Goal: Browse casually

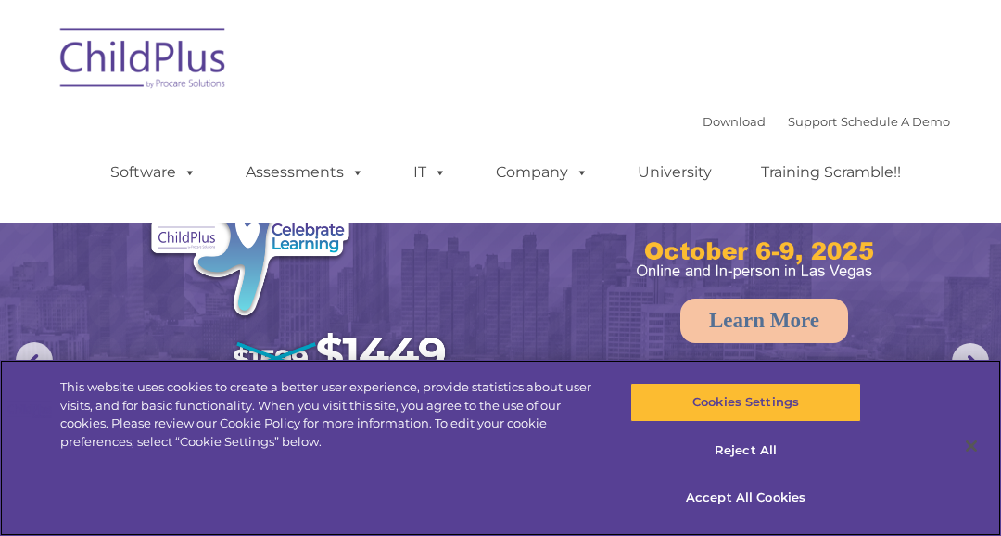
select select "MEDIUM"
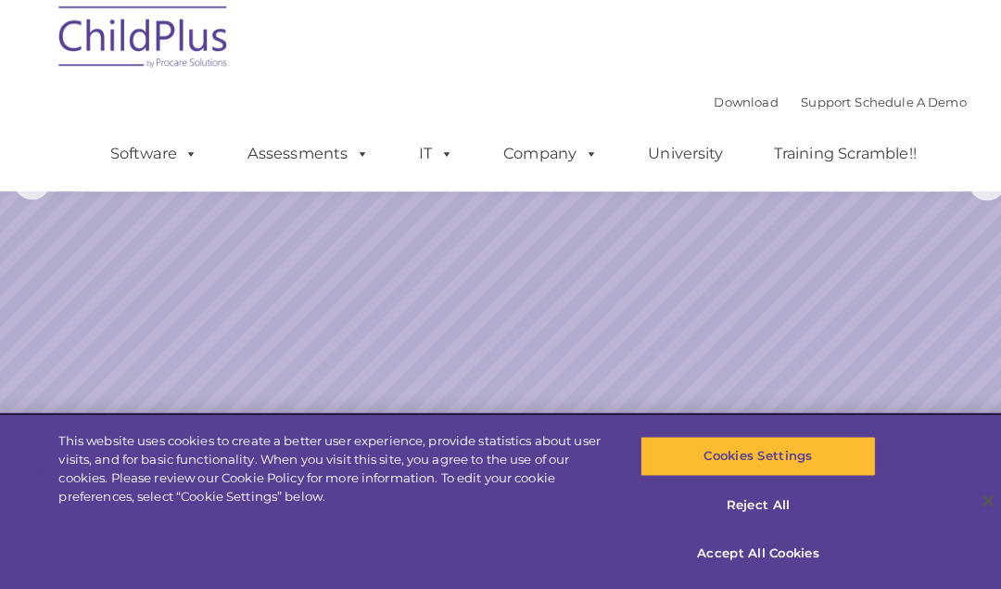
scroll to position [175, 0]
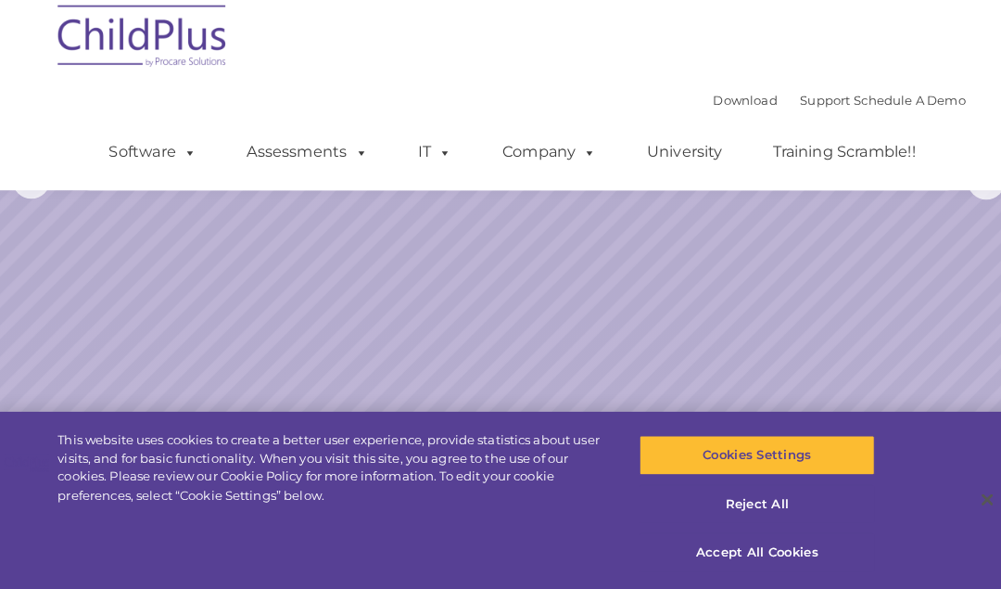
click at [122, 25] on img at bounding box center [143, 47] width 185 height 93
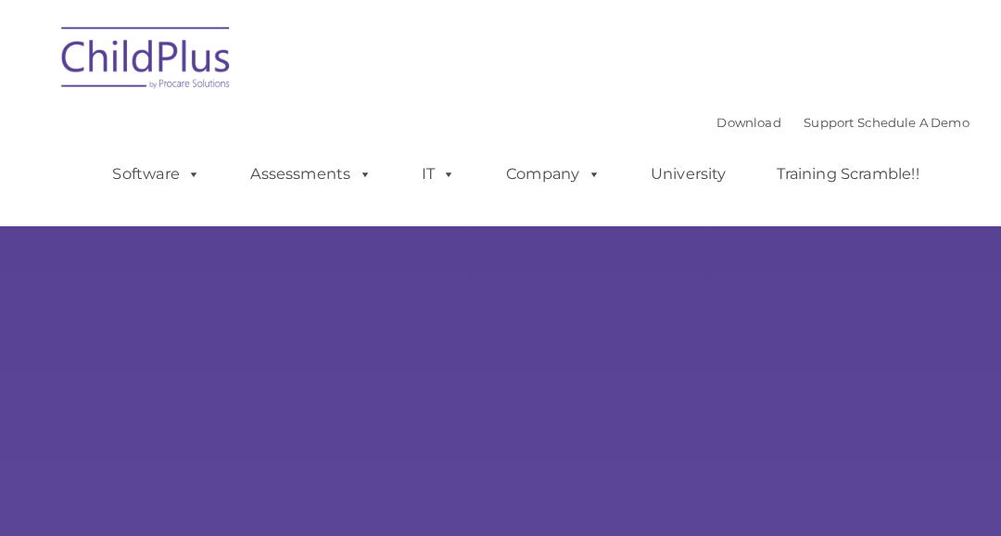
select select "MEDIUM"
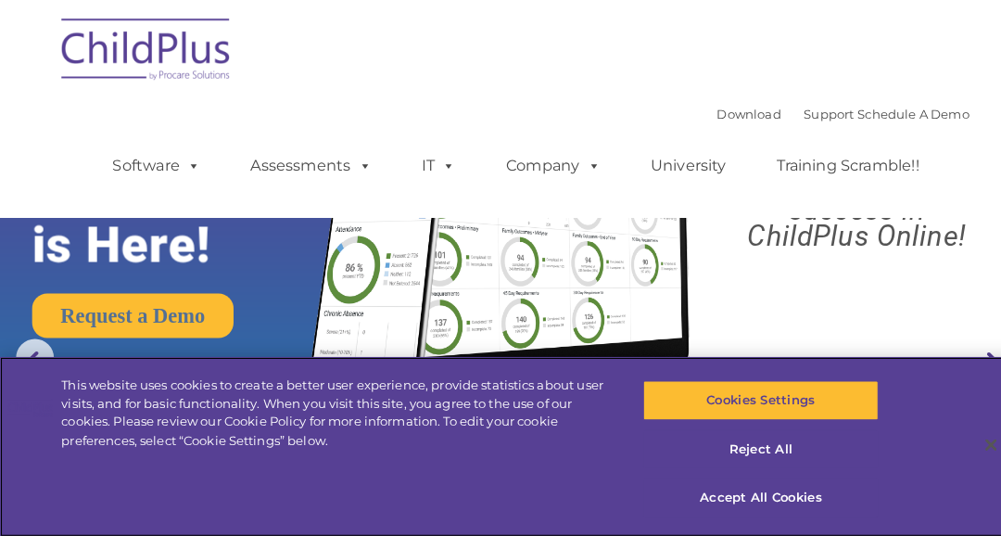
click at [911, 484] on div "This website uses cookies to create a better user experience, provide statistic…" at bounding box center [500, 448] width 1001 height 176
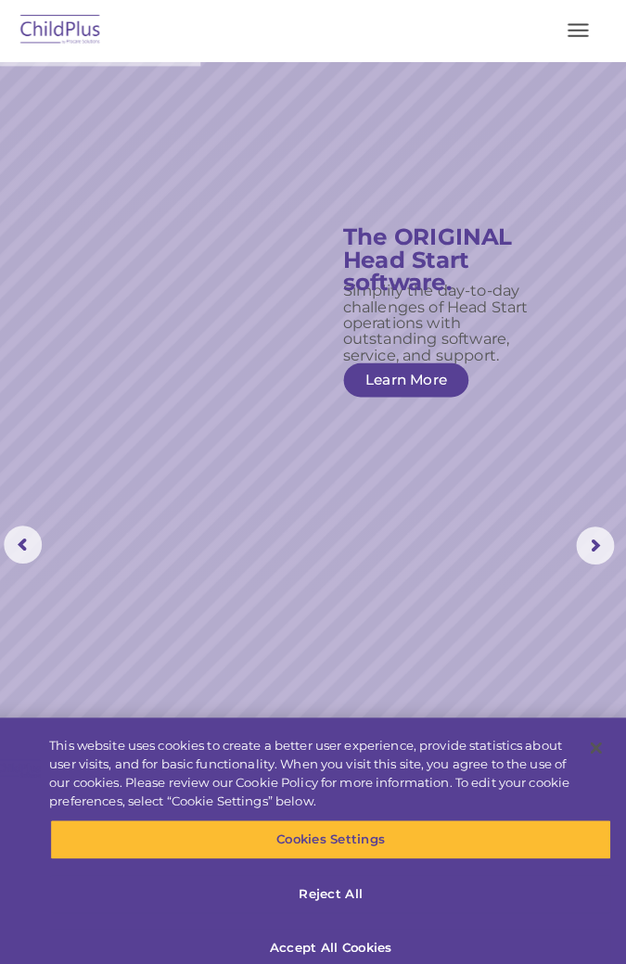
click at [601, 535] on rs-arrow at bounding box center [595, 534] width 37 height 37
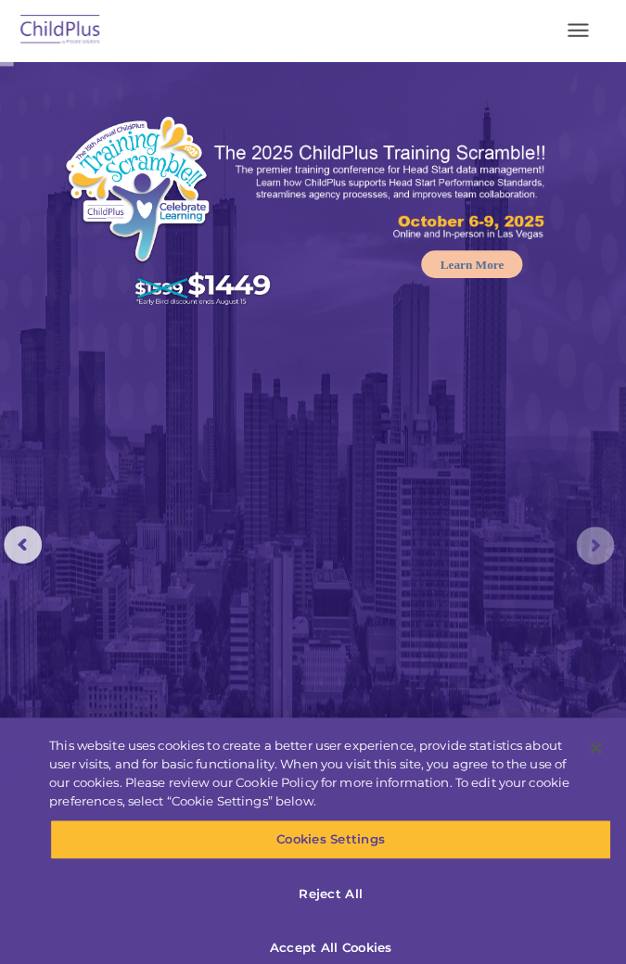
click at [582, 531] on rs-arrow at bounding box center [595, 534] width 37 height 37
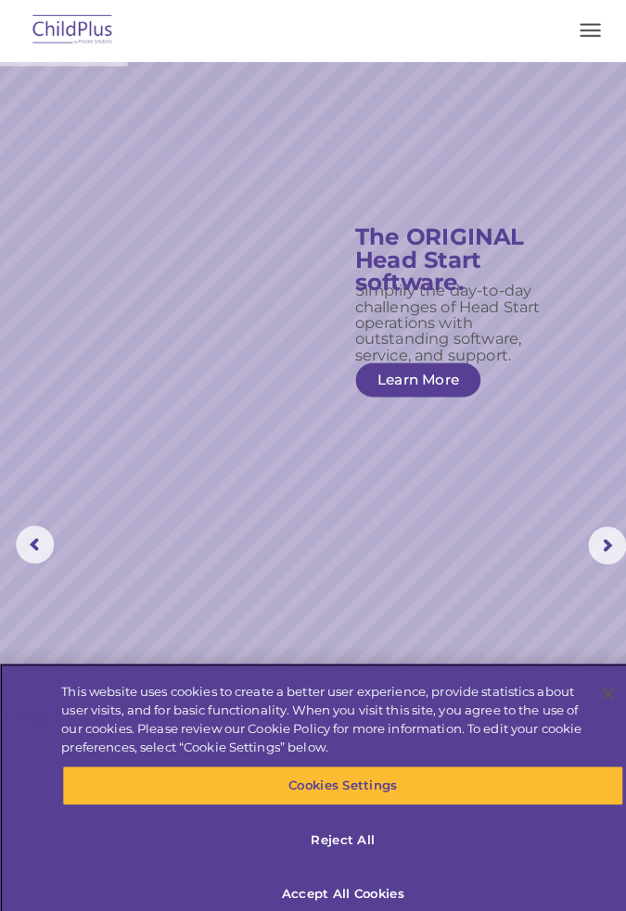
click at [532, 535] on div "This website uses cookies to create a better user experience, provide statistic…" at bounding box center [319, 705] width 519 height 72
click at [67, 430] on rs-slide "Simplify the day-to-day challenges of Head Start operations with outstanding so…" at bounding box center [313, 534] width 626 height 949
click at [34, 430] on rs-slide "Simplify the day-to-day challenges of Head Start operations with outstanding so…" at bounding box center [313, 534] width 626 height 949
click at [426, 535] on div "This website uses cookies to create a better user experience, provide statistic…" at bounding box center [319, 705] width 519 height 72
